Goal: Communication & Community: Answer question/provide support

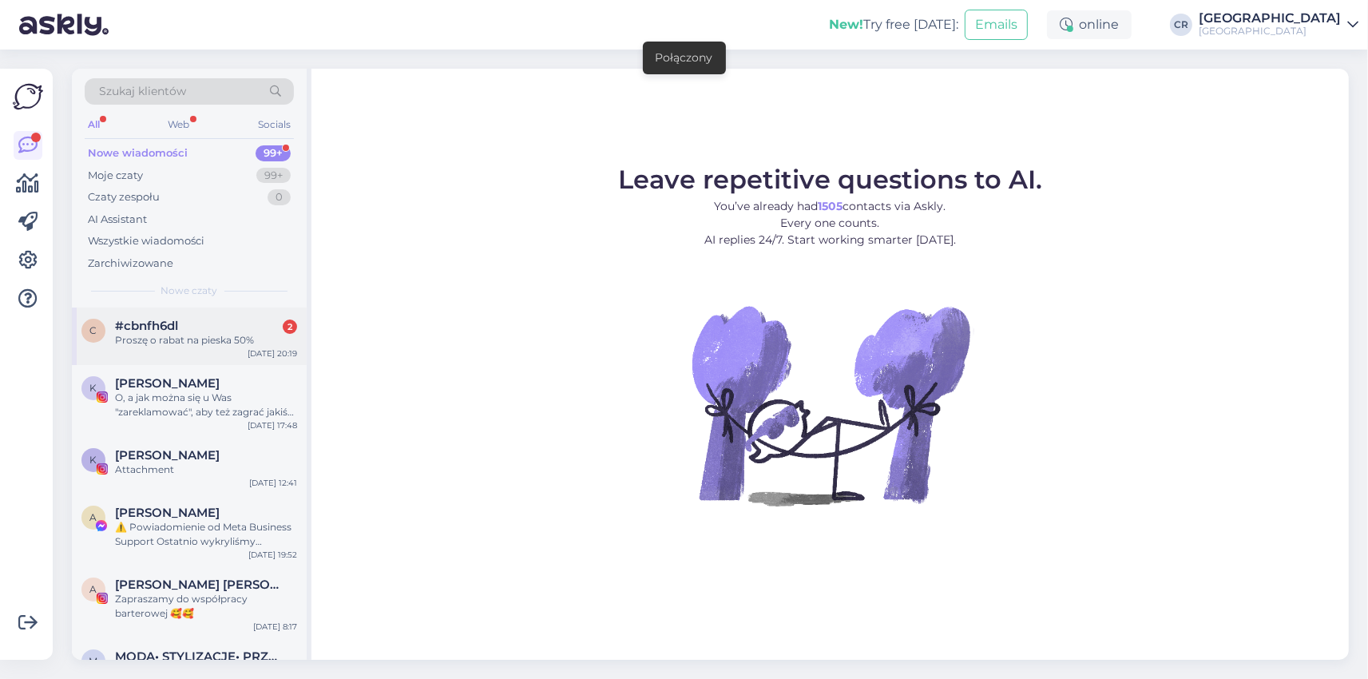
click at [190, 339] on div "Proszę o rabat na pieska 50%" at bounding box center [206, 340] width 182 height 14
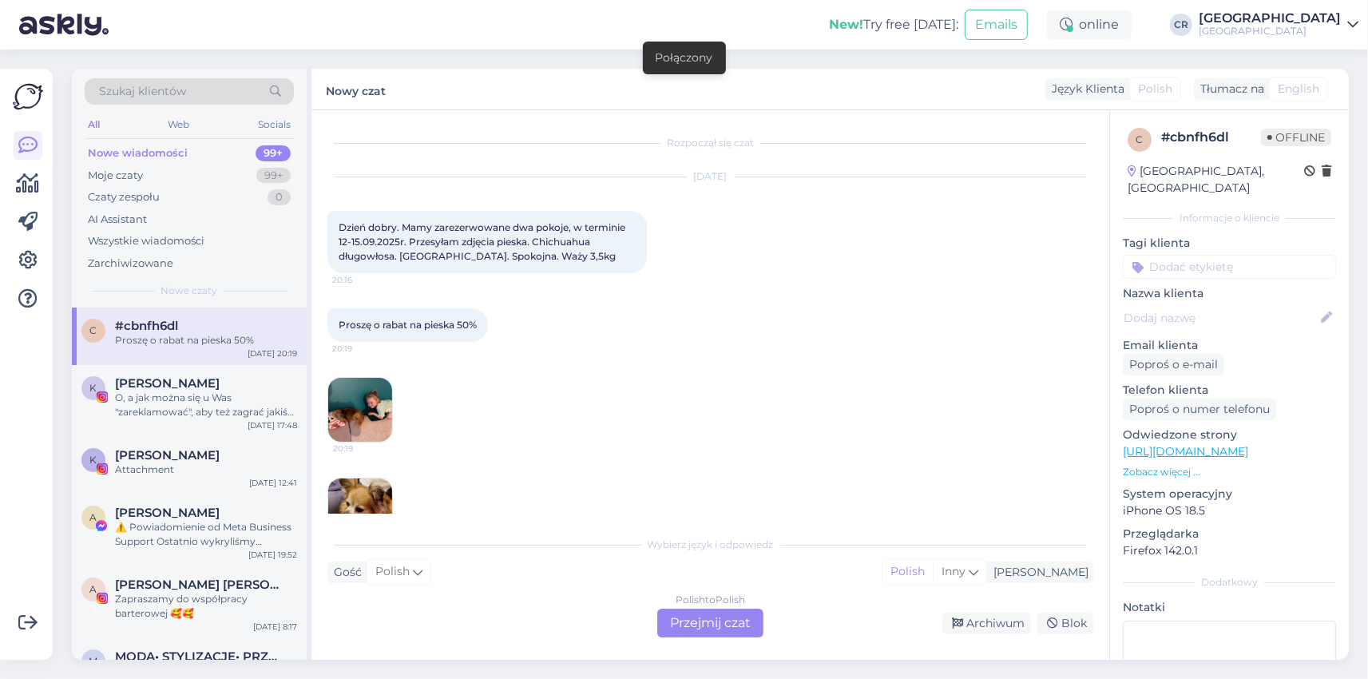
scroll to position [46, 0]
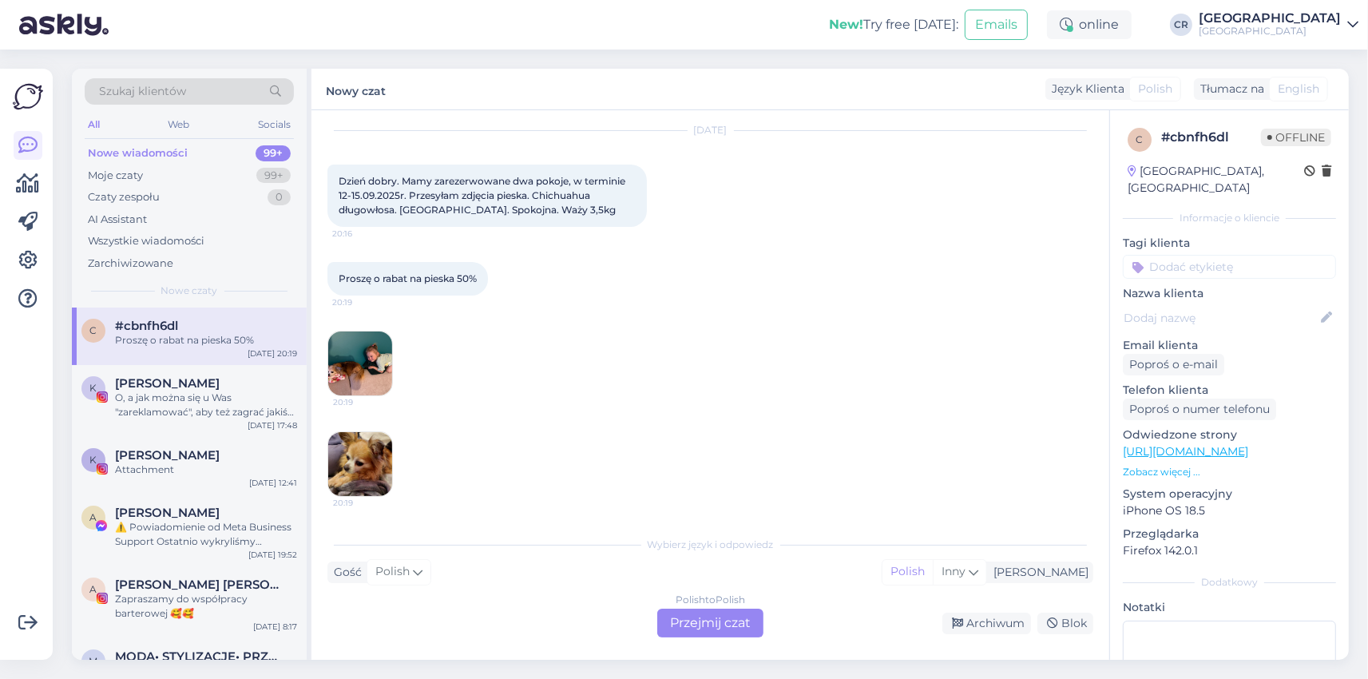
click at [704, 614] on div "Polish to Polish Przejmij czat" at bounding box center [710, 623] width 106 height 29
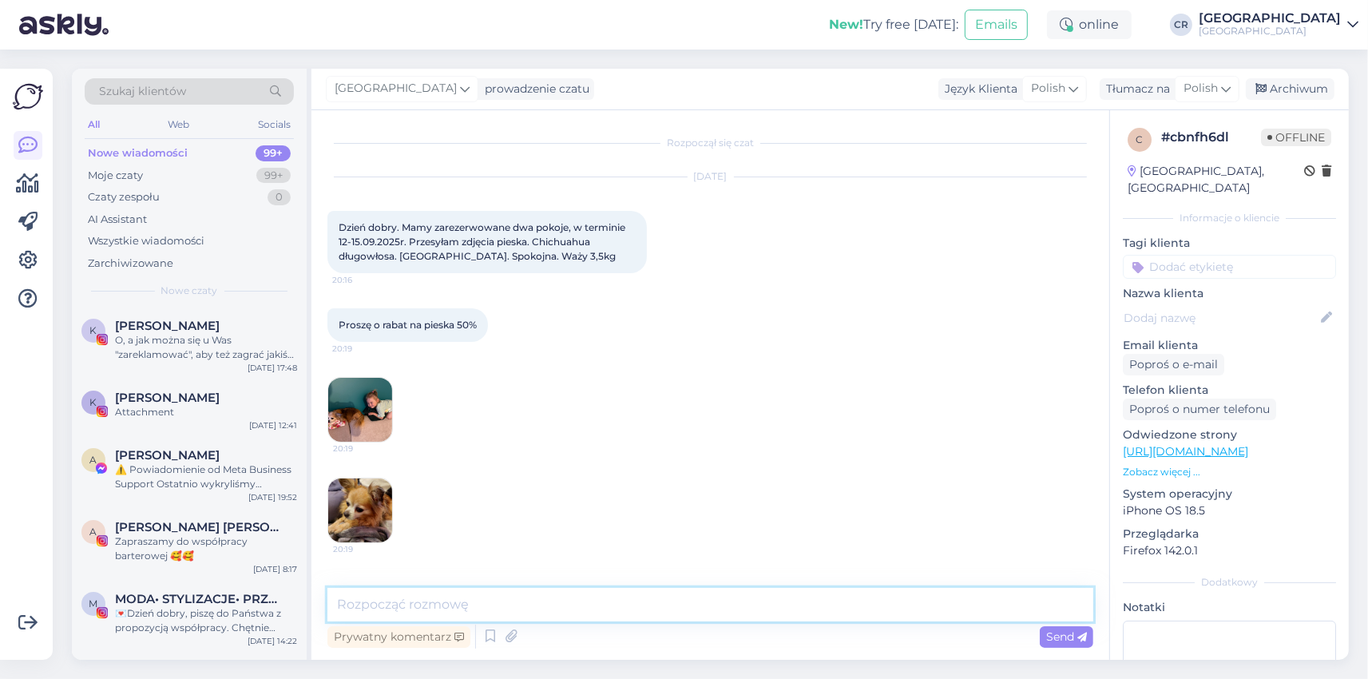
click at [438, 602] on textarea at bounding box center [710, 605] width 766 height 34
type textarea "d"
click at [430, 602] on textarea "Dobry wieczór Niestety nie" at bounding box center [710, 605] width 766 height 34
click at [427, 603] on textarea "Dobry wieczór Niestety nie" at bounding box center [710, 605] width 766 height 34
click at [538, 608] on textarea "Dobry wieczór. Niestety nie" at bounding box center [710, 605] width 766 height 34
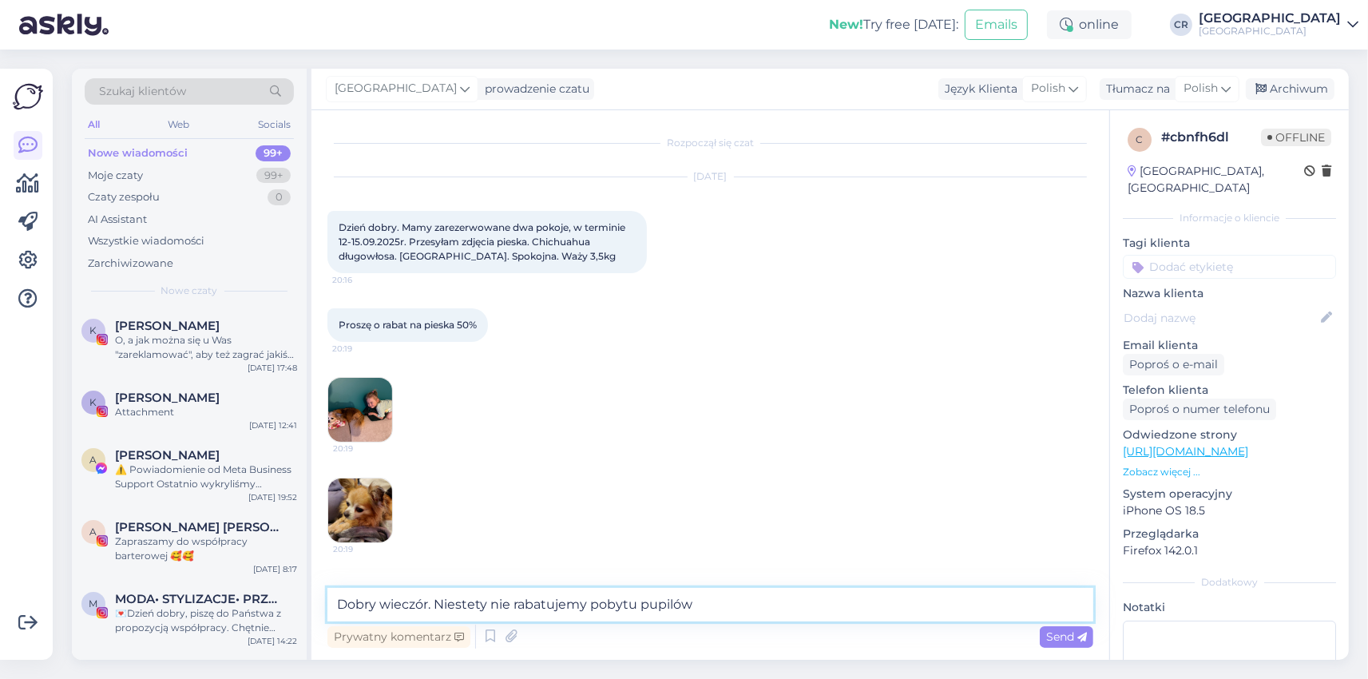
click at [690, 606] on textarea "Dobry wieczór. Niestety nie rabatujemy pobytu pupilów" at bounding box center [710, 605] width 766 height 34
type textarea "Dobry wieczór. Niestety nie rabatujemy pobytu pupilów."
click at [1057, 631] on span "Send" at bounding box center [1066, 636] width 41 height 14
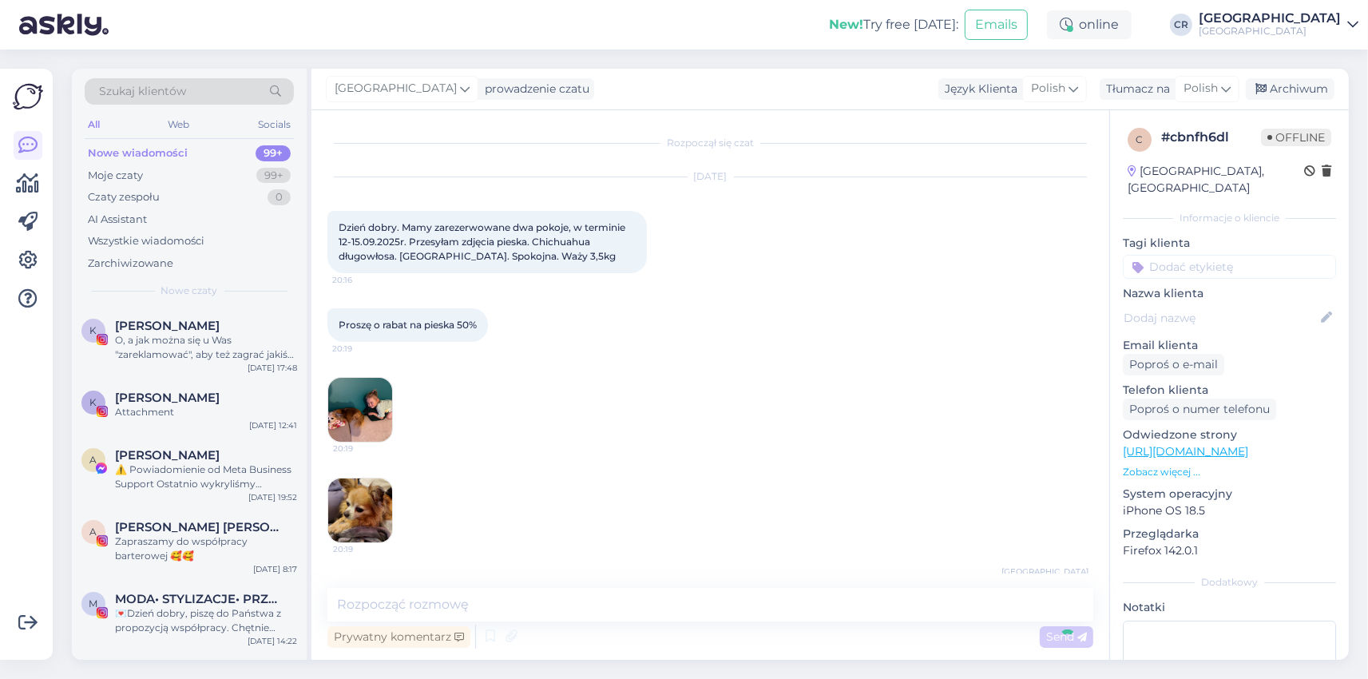
scroll to position [55, 0]
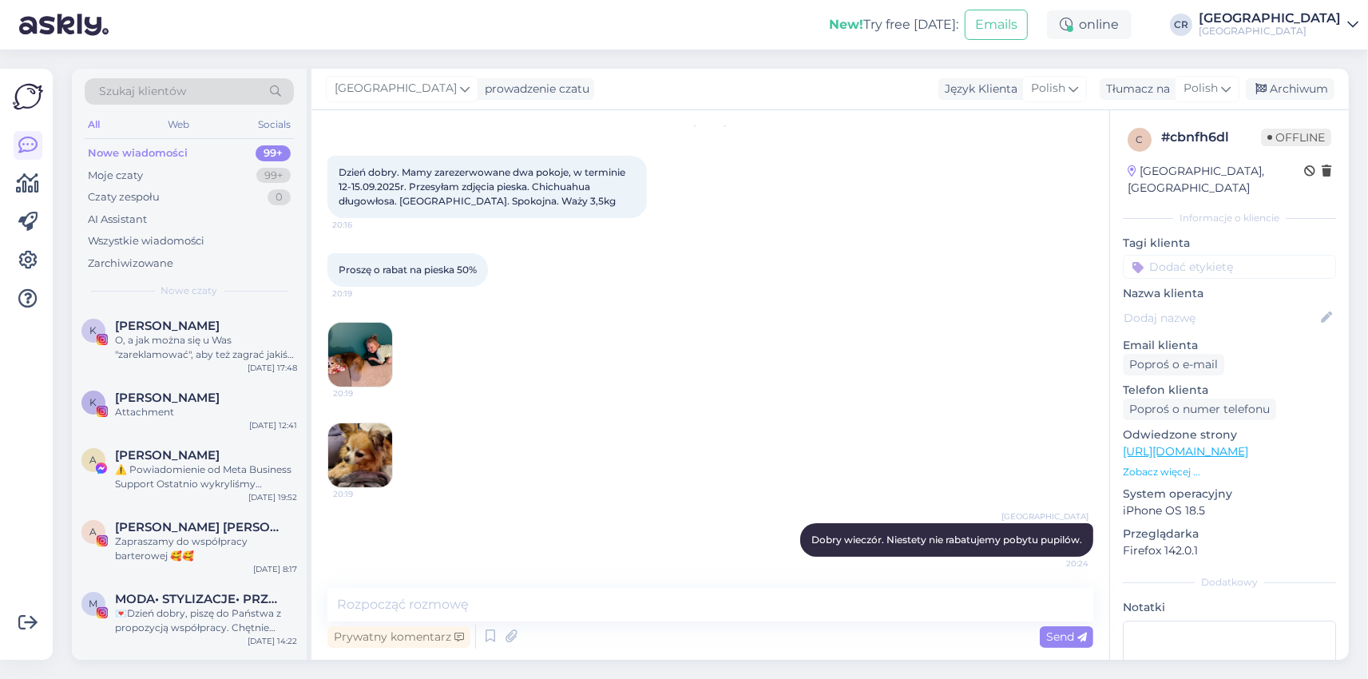
click at [358, 340] on img at bounding box center [360, 355] width 64 height 64
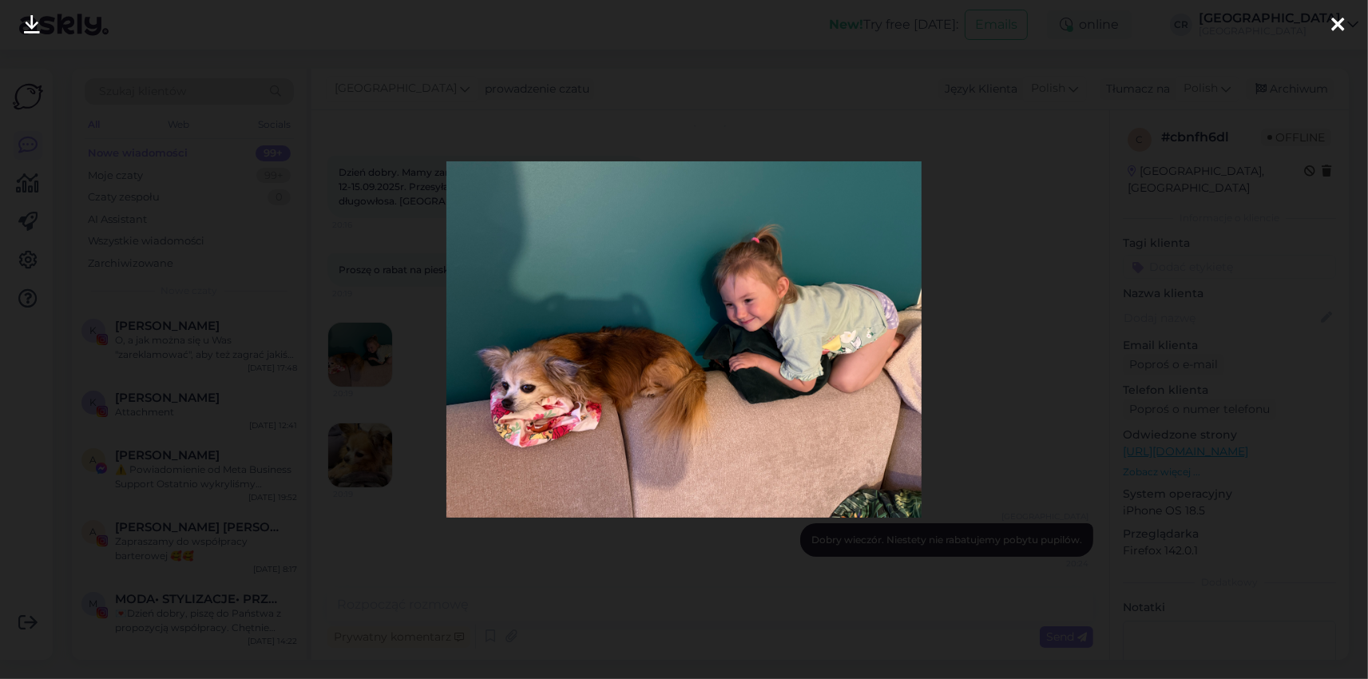
click at [696, 593] on div at bounding box center [684, 339] width 1368 height 679
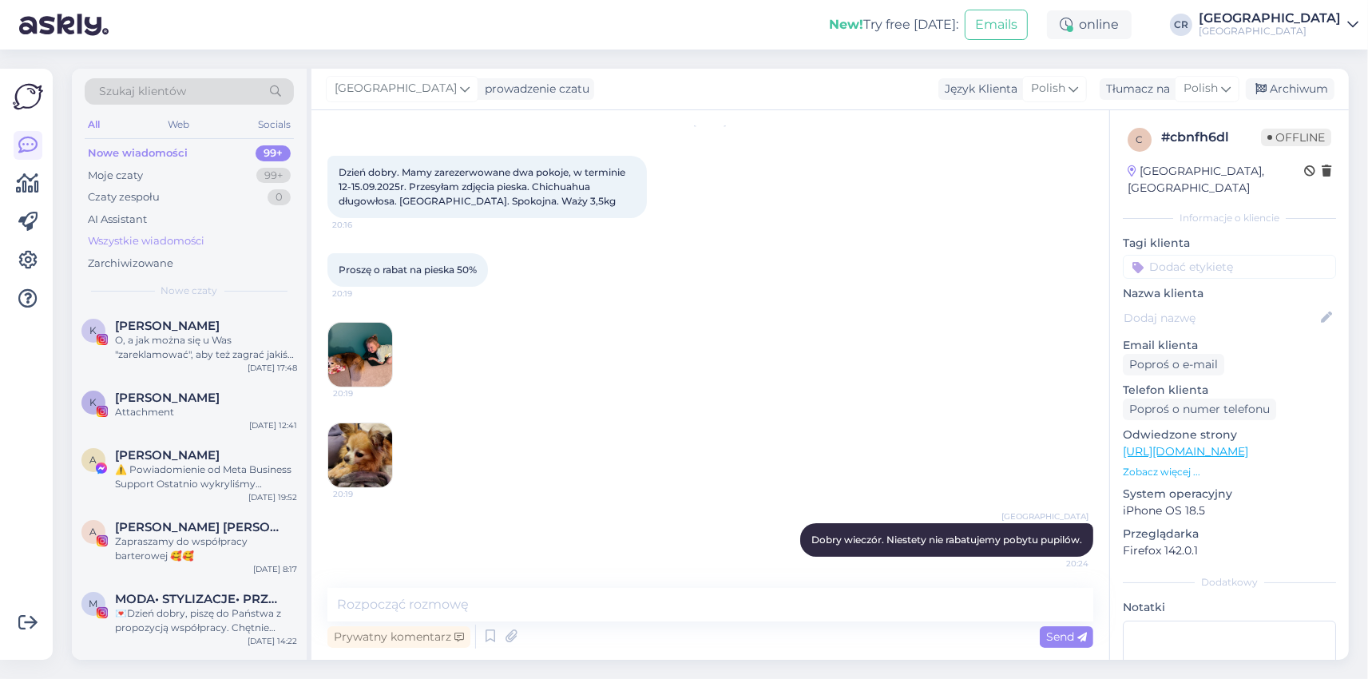
click at [159, 240] on div "Wszystkie wiadomości" at bounding box center [146, 241] width 117 height 16
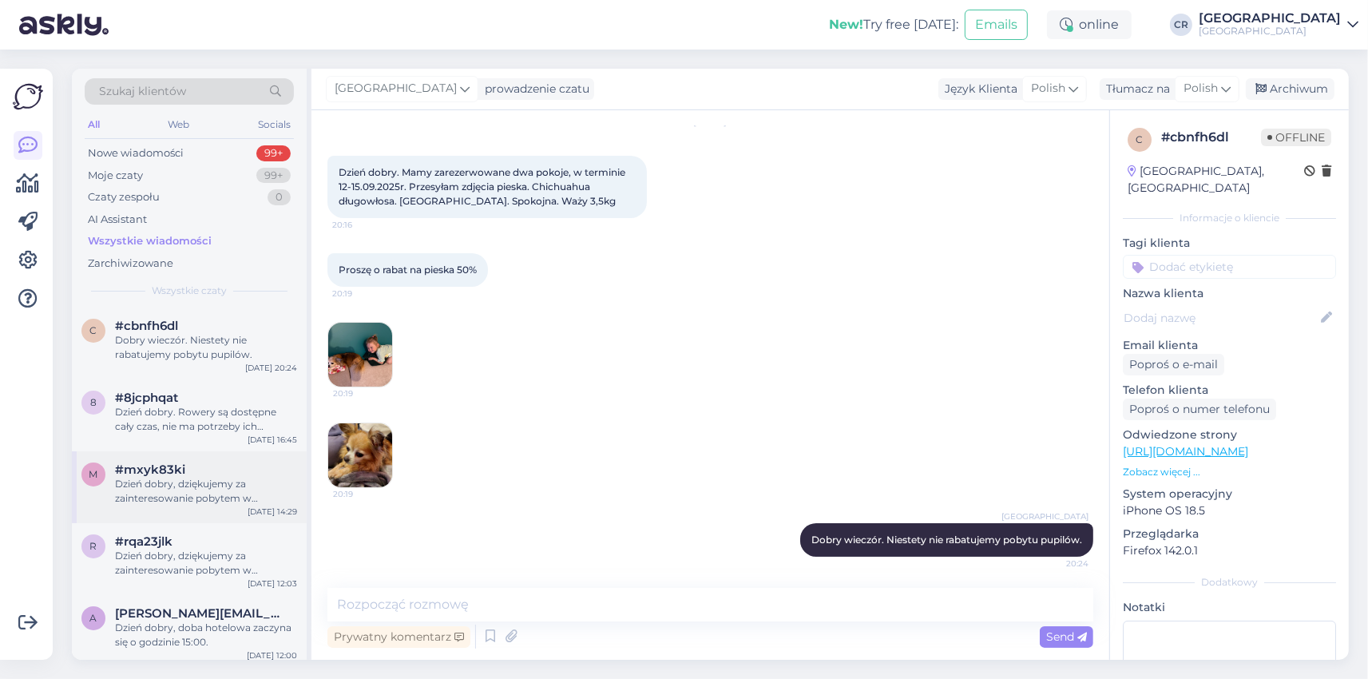
click at [204, 501] on div "Dzień dobry, dziękujemy za zainteresowanie pobytem w [GEOGRAPHIC_DATA]. Posiada…" at bounding box center [206, 491] width 182 height 29
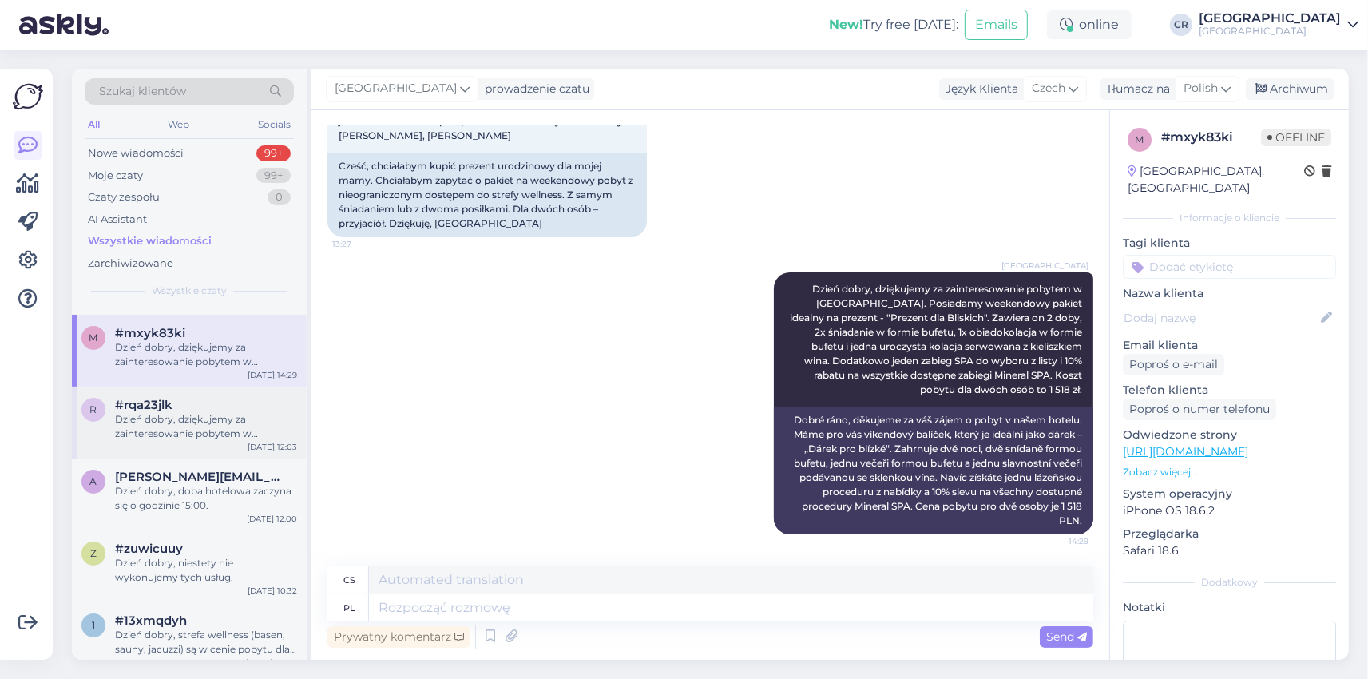
scroll to position [184, 0]
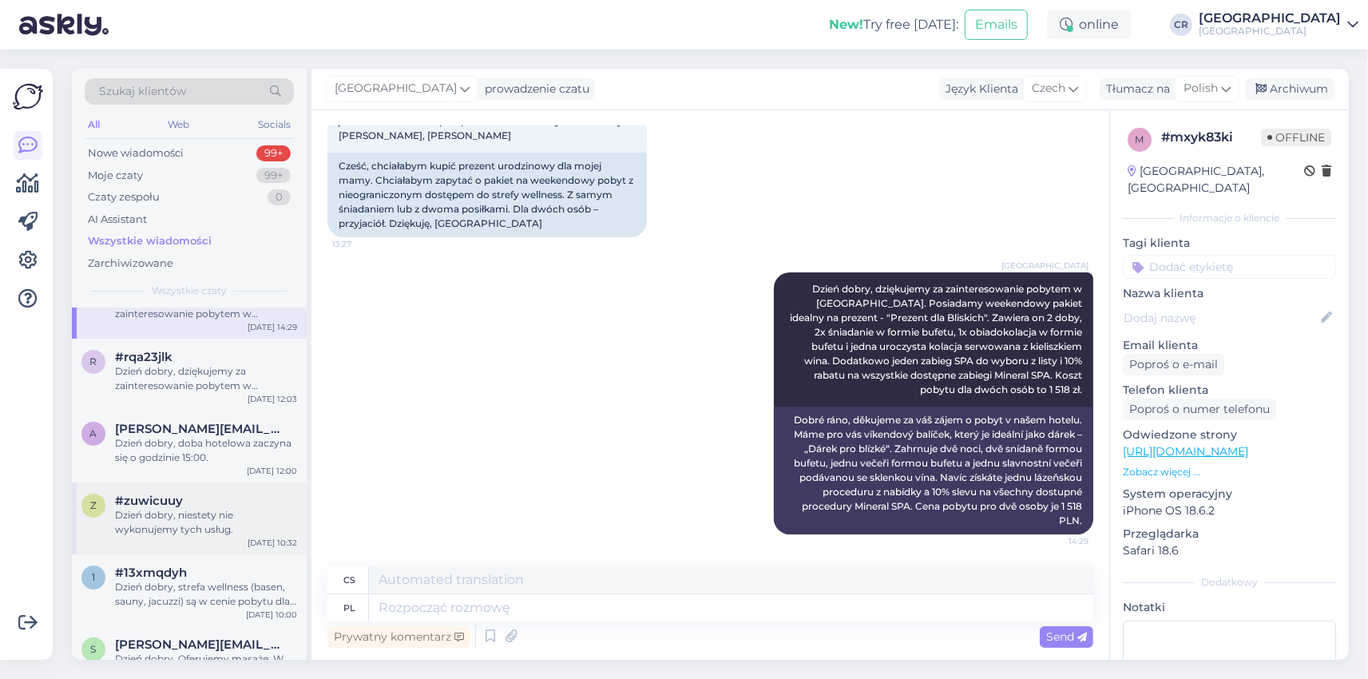
click at [220, 524] on div "Dzień dobry, niestety nie wykonujemy tych usług." at bounding box center [206, 522] width 182 height 29
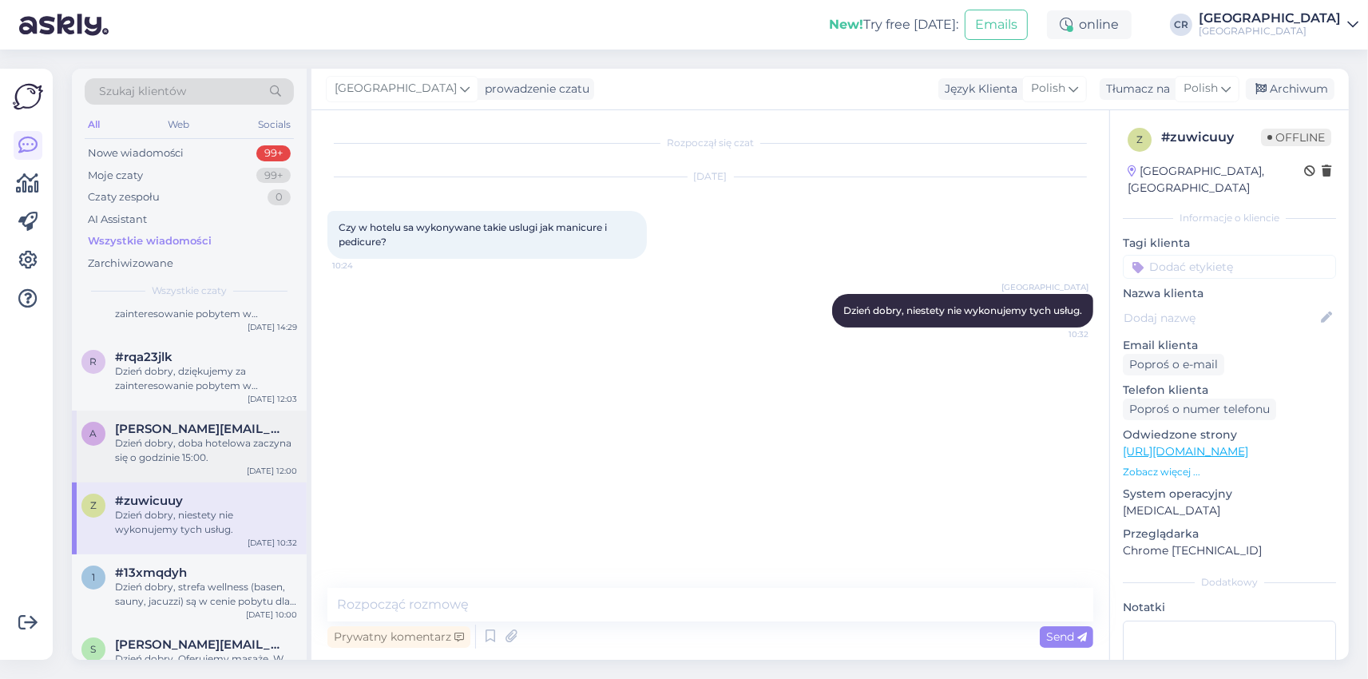
scroll to position [0, 0]
